Goal: Information Seeking & Learning: Learn about a topic

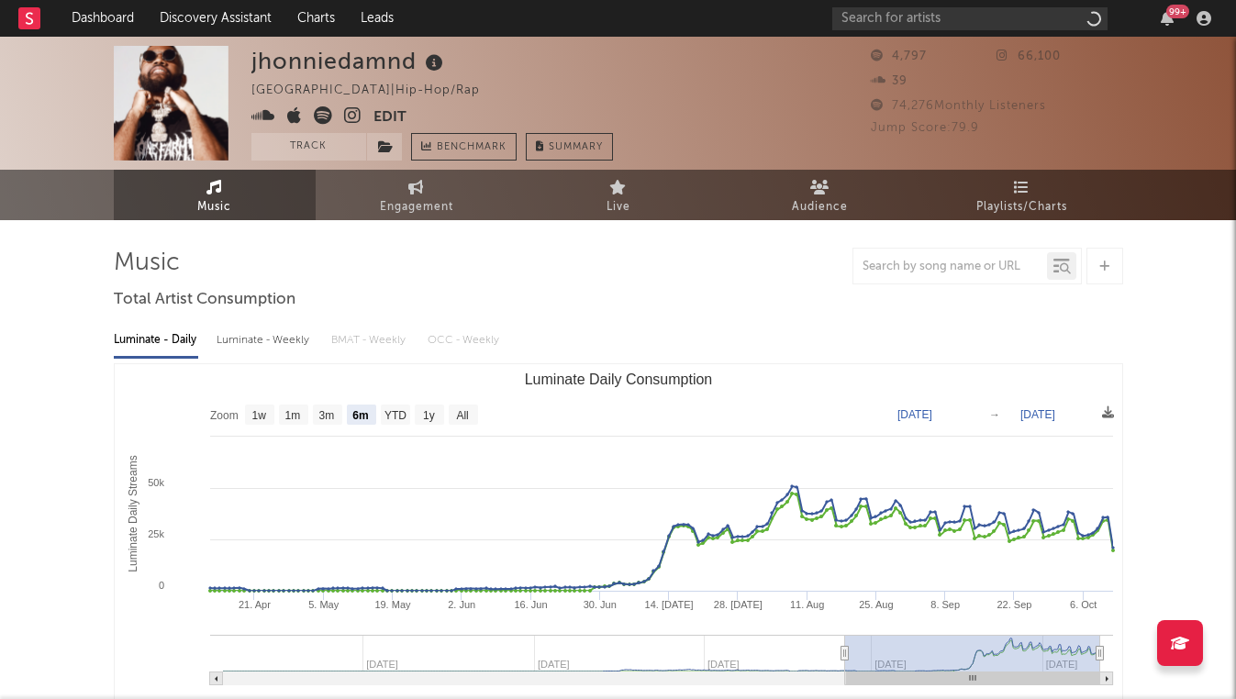
select select "6m"
click at [913, 13] on input "text" at bounding box center [969, 18] width 275 height 23
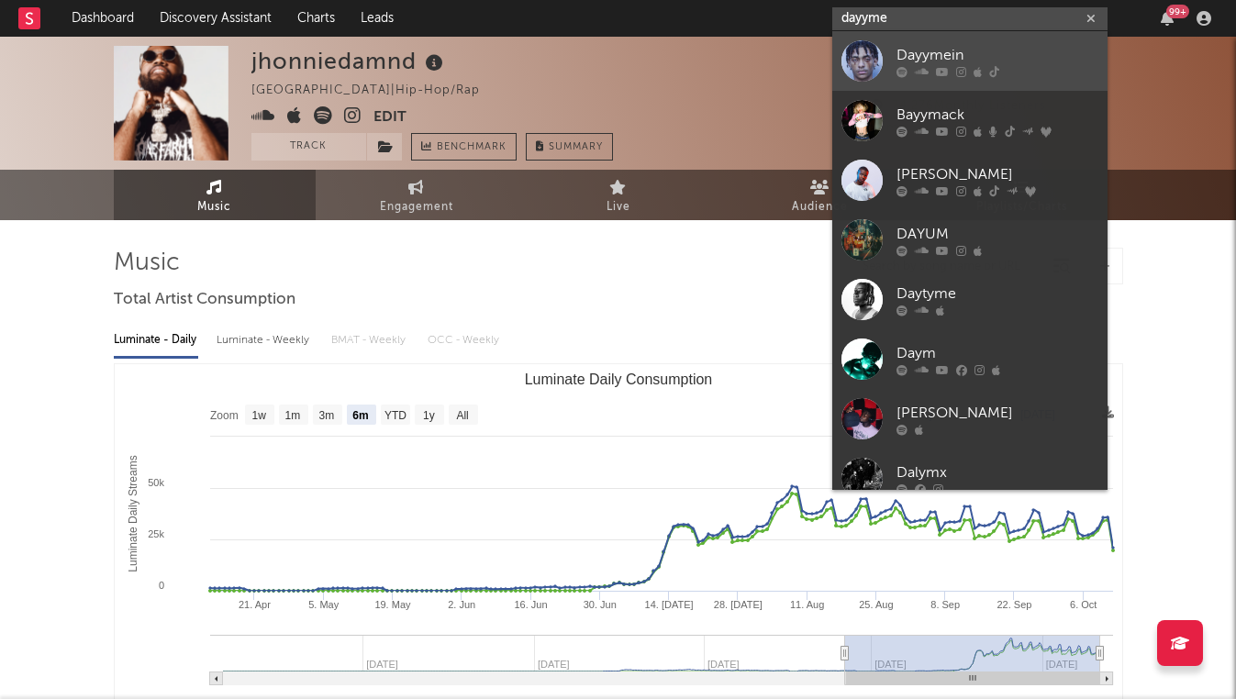
type input "dayyme"
click at [959, 76] on icon at bounding box center [961, 71] width 10 height 11
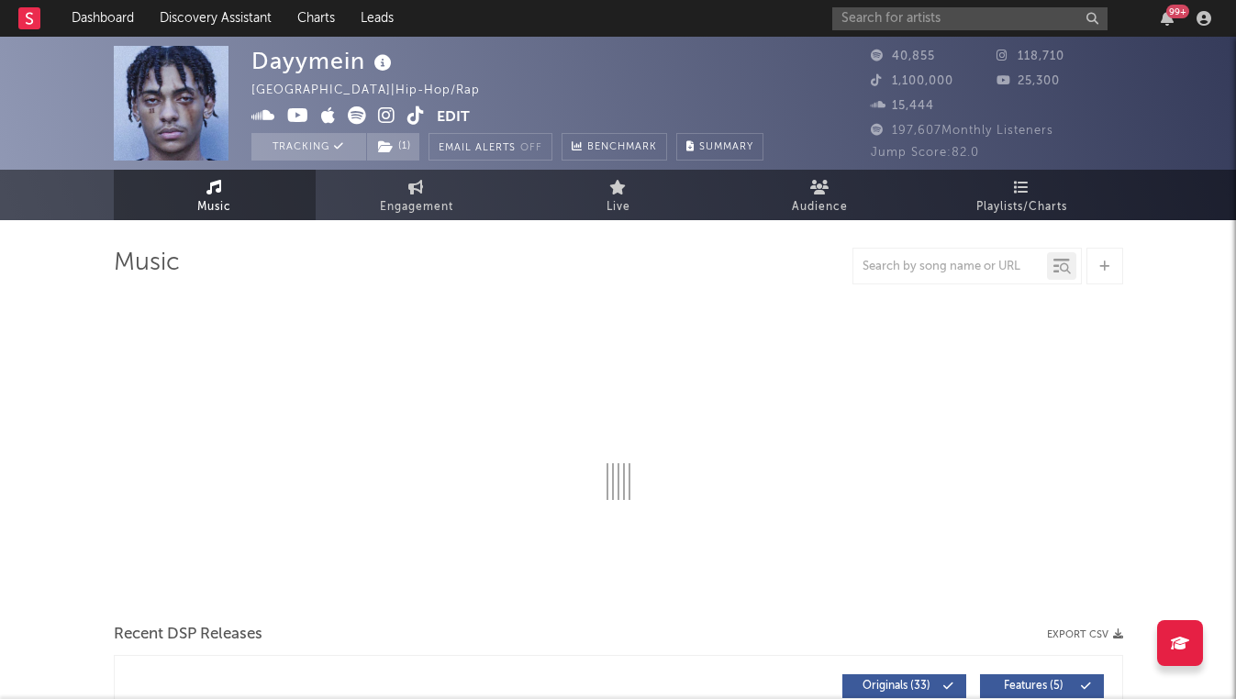
select select "6m"
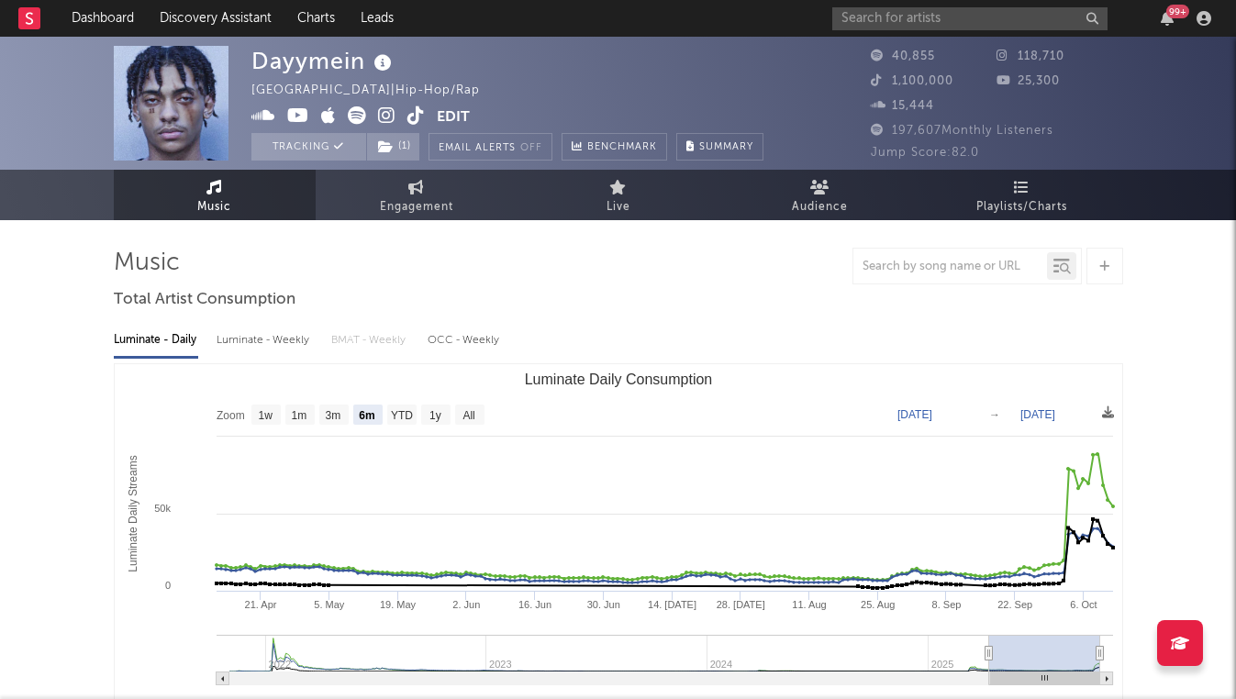
click at [295, 338] on div "Luminate - Weekly" at bounding box center [265, 340] width 96 height 31
select select "6m"
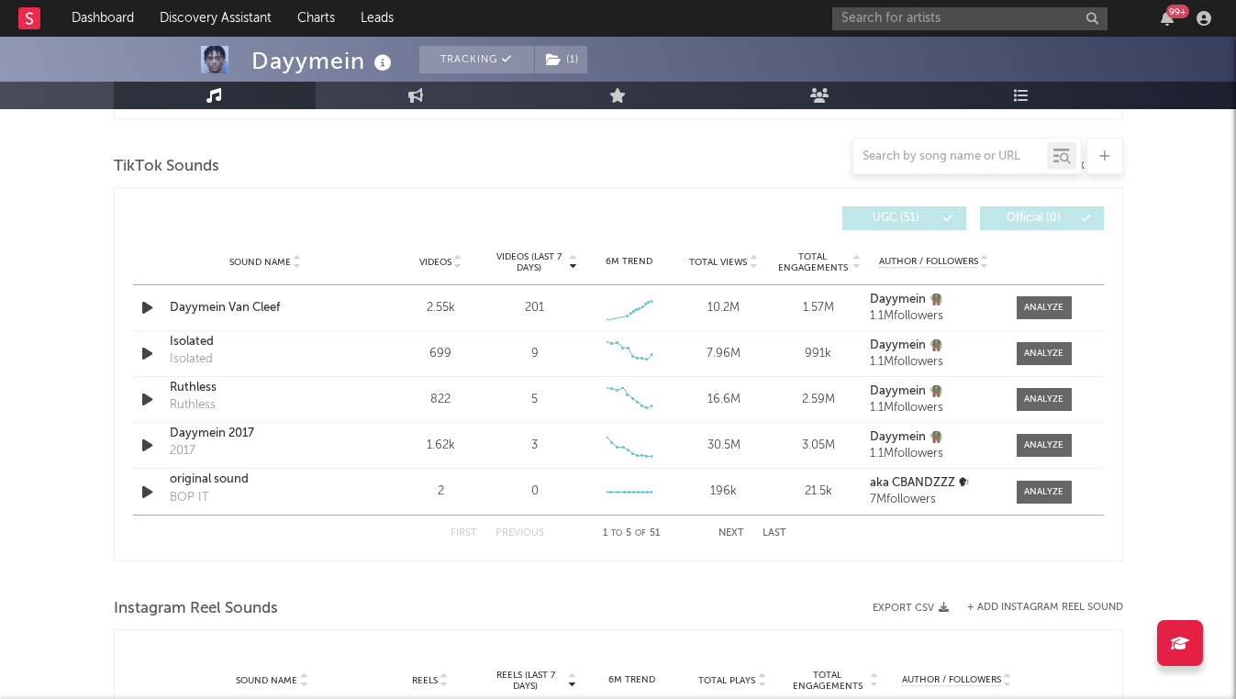
scroll to position [1254, 0]
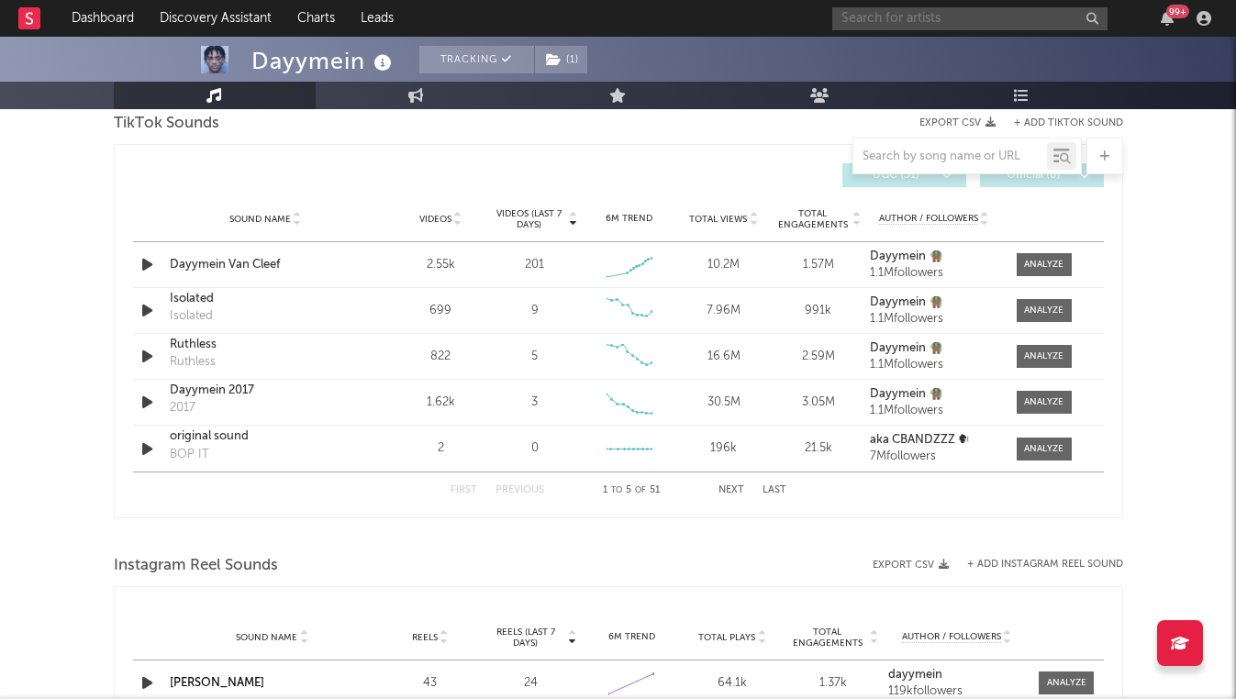
click at [969, 19] on input "text" at bounding box center [969, 18] width 275 height 23
click at [871, 18] on input "DEE SCORING" at bounding box center [969, 18] width 275 height 23
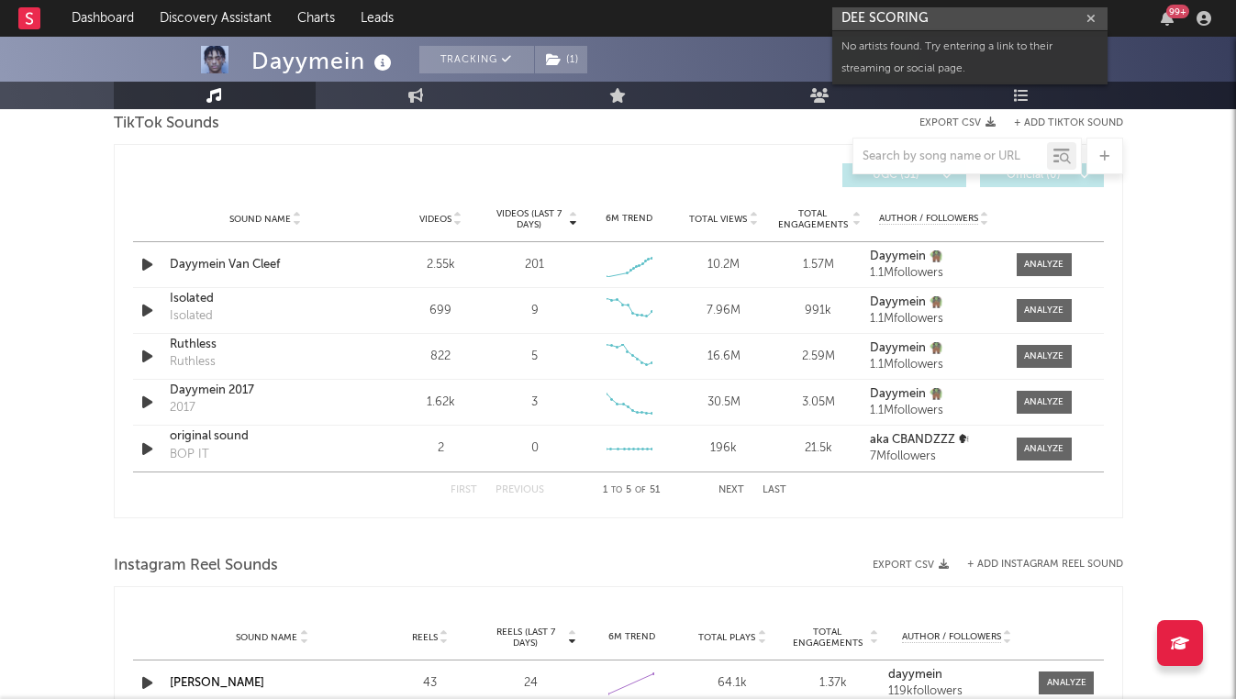
type input "DEESCORING"
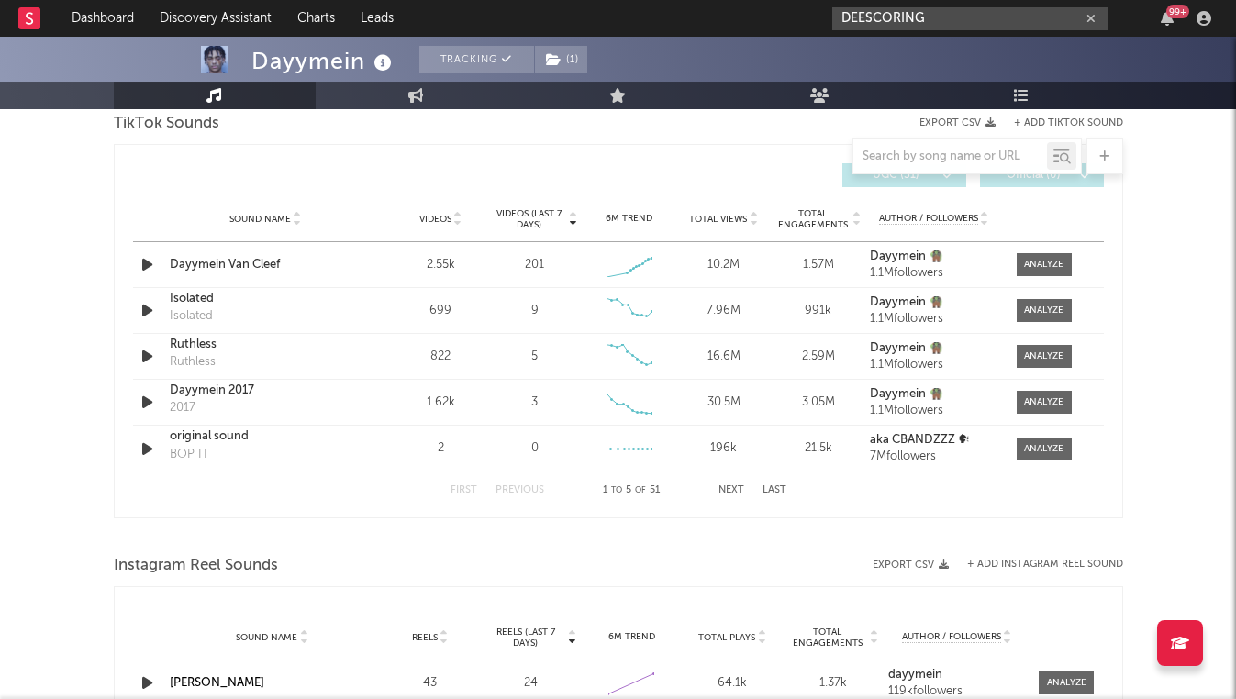
drag, startPoint x: 945, startPoint y: 25, endPoint x: 806, endPoint y: 13, distance: 140.0
click at [806, 13] on nav "Dashboard Discovery Assistant Charts Leads DEESCORING 99 +" at bounding box center [618, 18] width 1236 height 37
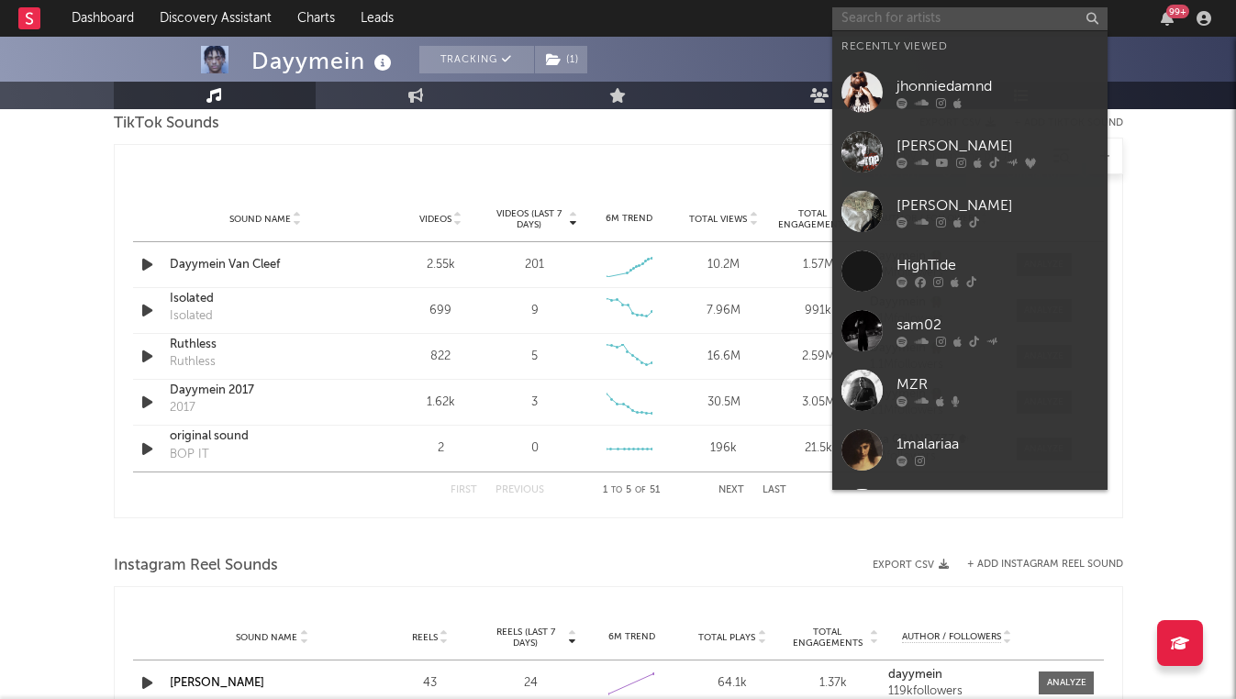
click at [861, 19] on input "text" at bounding box center [969, 18] width 275 height 23
paste input "[URL][DOMAIN_NAME]"
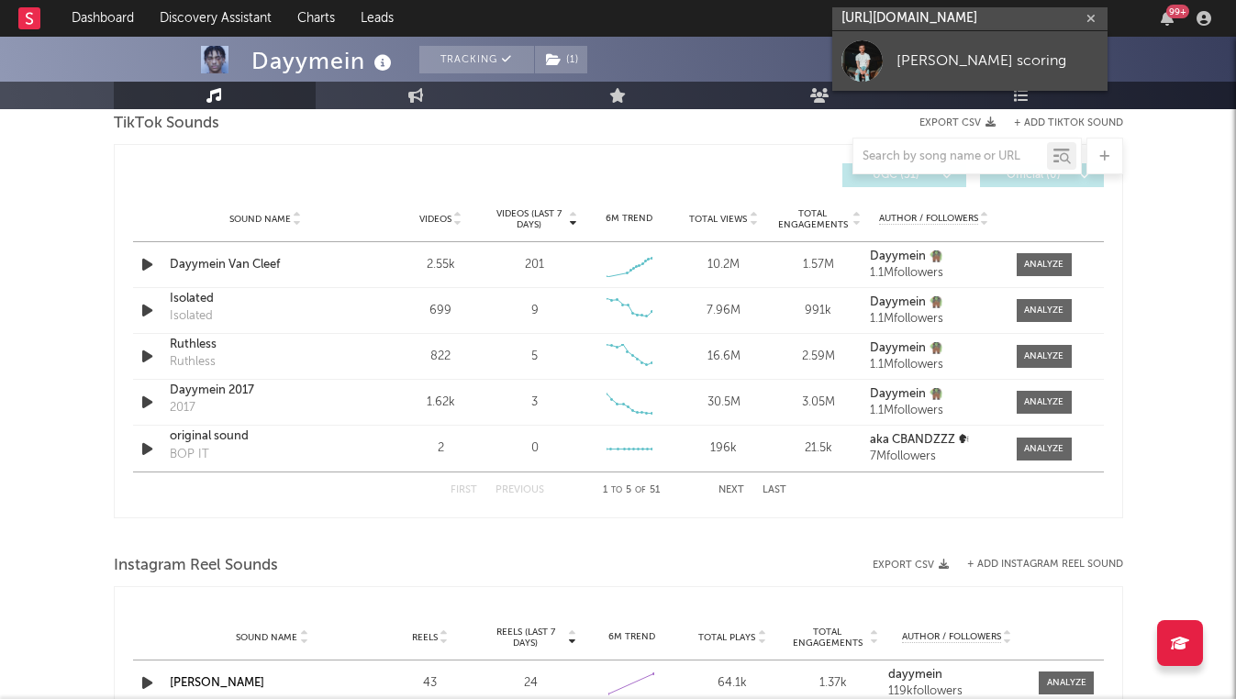
type input "[URL][DOMAIN_NAME]"
click at [893, 54] on link "[PERSON_NAME] scoring" at bounding box center [969, 61] width 275 height 60
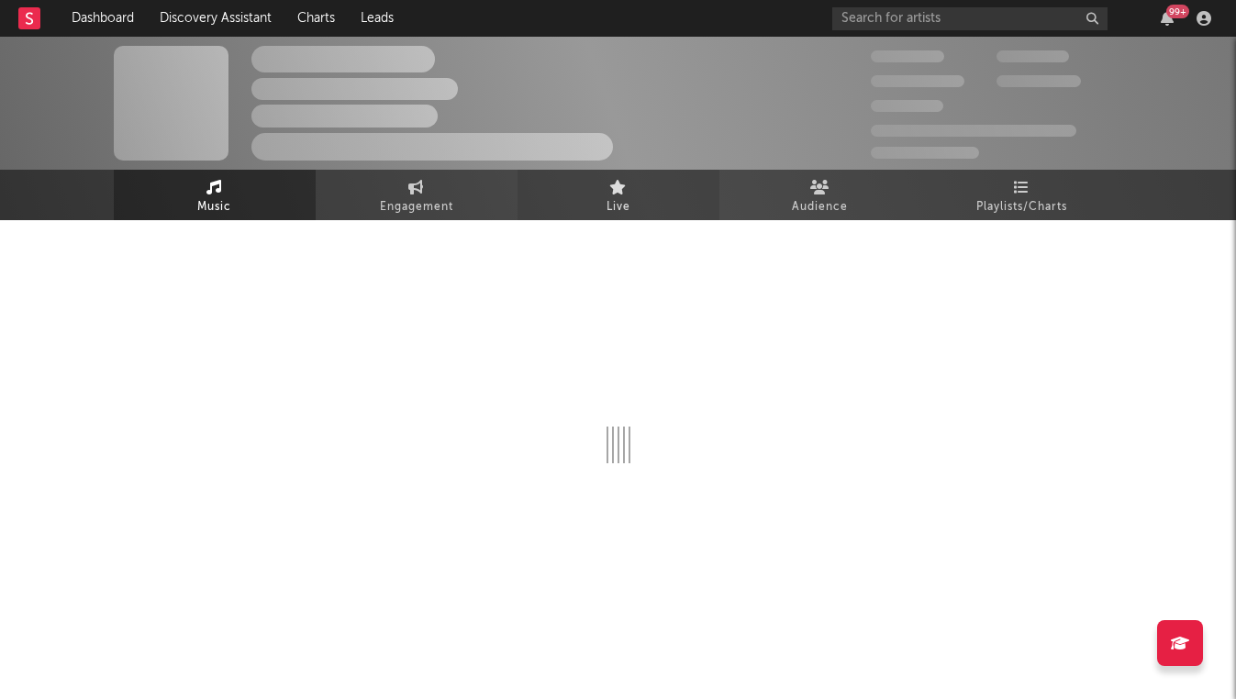
select select "1w"
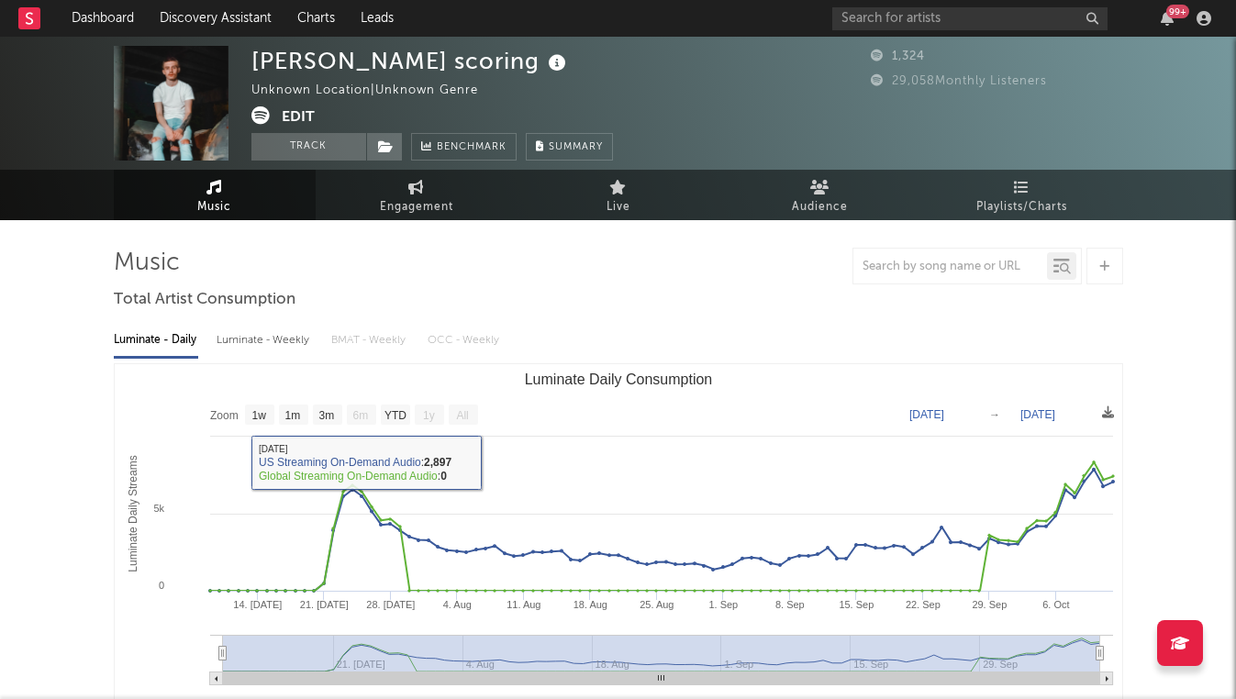
click at [298, 340] on div "Luminate - Weekly" at bounding box center [265, 340] width 96 height 31
select select "1w"
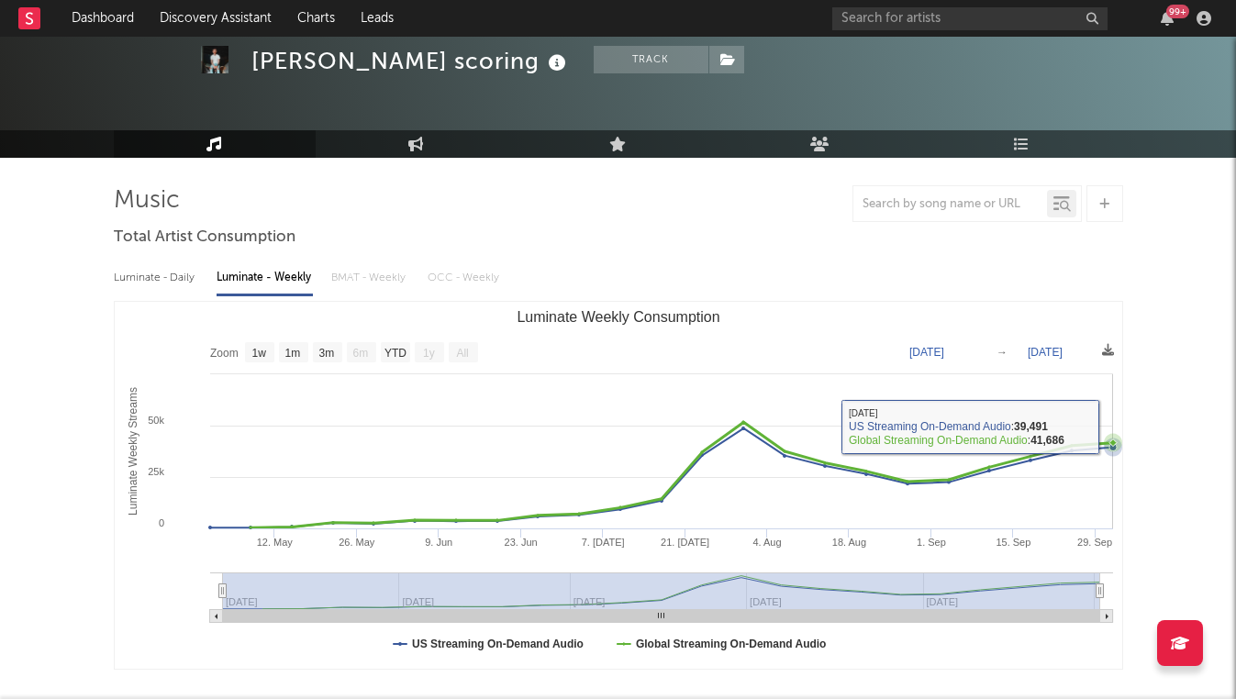
scroll to position [65, 0]
